Goal: Information Seeking & Learning: Learn about a topic

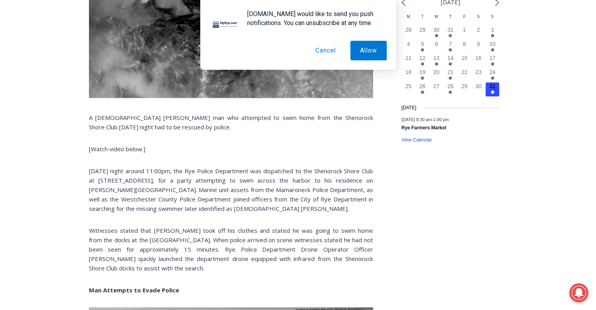
scroll to position [376, 0]
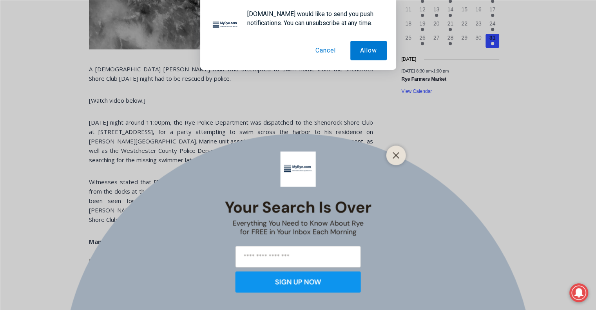
click at [263, 149] on div "Your Search is Over Everything You Need to Know About Rye for FREE in Your Inbo…" at bounding box center [298, 155] width 596 height 310
click at [369, 51] on button "Allow" at bounding box center [368, 51] width 36 height 20
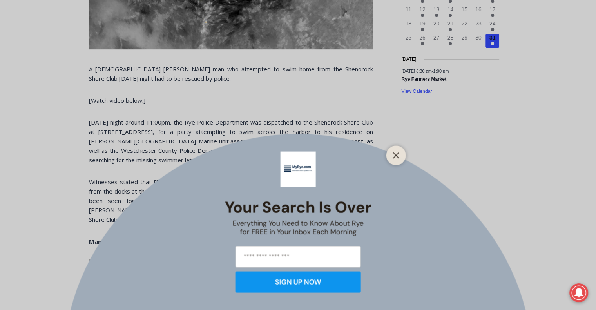
click at [393, 147] on div at bounding box center [396, 155] width 20 height 20
click at [395, 153] on icon "Close" at bounding box center [396, 155] width 7 height 7
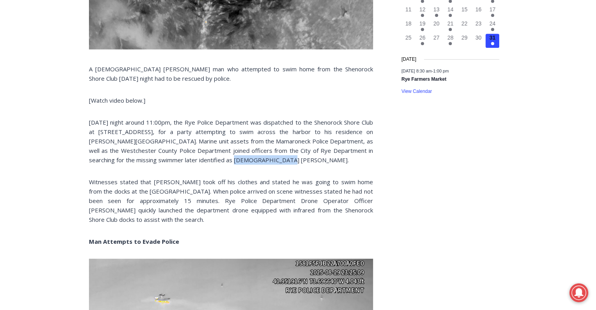
drag, startPoint x: 244, startPoint y: 160, endPoint x: 196, endPoint y: 161, distance: 48.2
click at [196, 161] on p "[DATE] night around 11:00pm, the Rye Police Department was dispatched to the Sh…" at bounding box center [231, 141] width 284 height 47
copy p "[PERSON_NAME]"
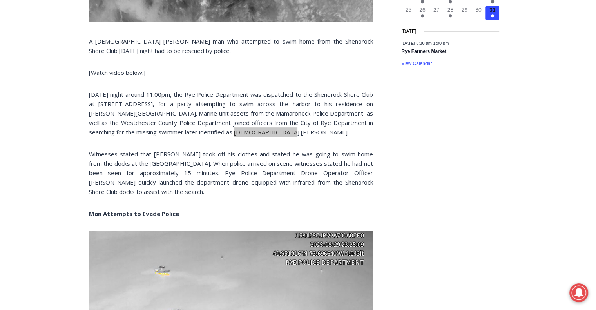
scroll to position [404, 0]
click at [228, 159] on p "Witnesses stated that [PERSON_NAME] took off his clothes and stated he was goin…" at bounding box center [231, 172] width 284 height 47
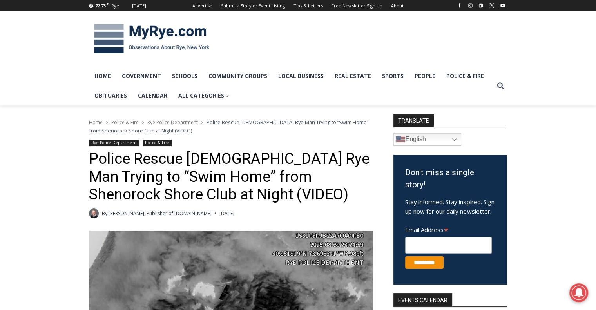
scroll to position [740, 0]
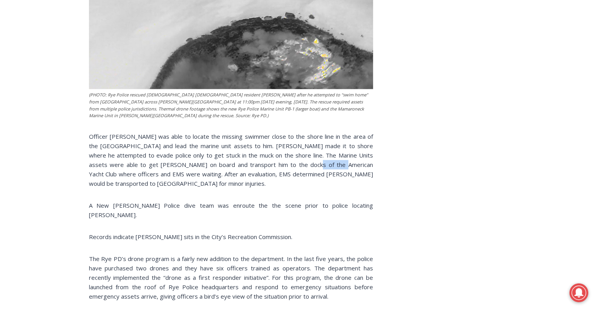
drag, startPoint x: 268, startPoint y: 164, endPoint x: 294, endPoint y: 166, distance: 26.3
click at [294, 166] on p "Officer [PERSON_NAME] was able to locate the missing swimmer close to the shore…" at bounding box center [231, 160] width 284 height 56
click at [304, 162] on p "Officer [PERSON_NAME] was able to locate the missing swimmer close to the shore…" at bounding box center [231, 160] width 284 height 56
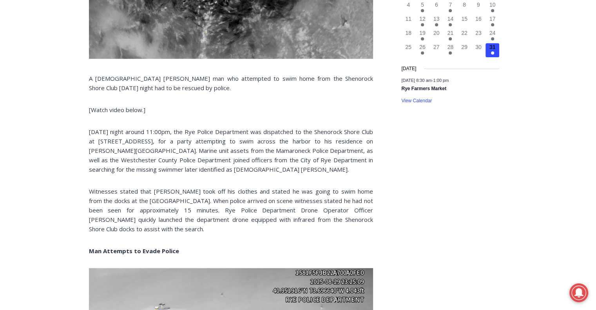
scroll to position [367, 0]
